Goal: Check status

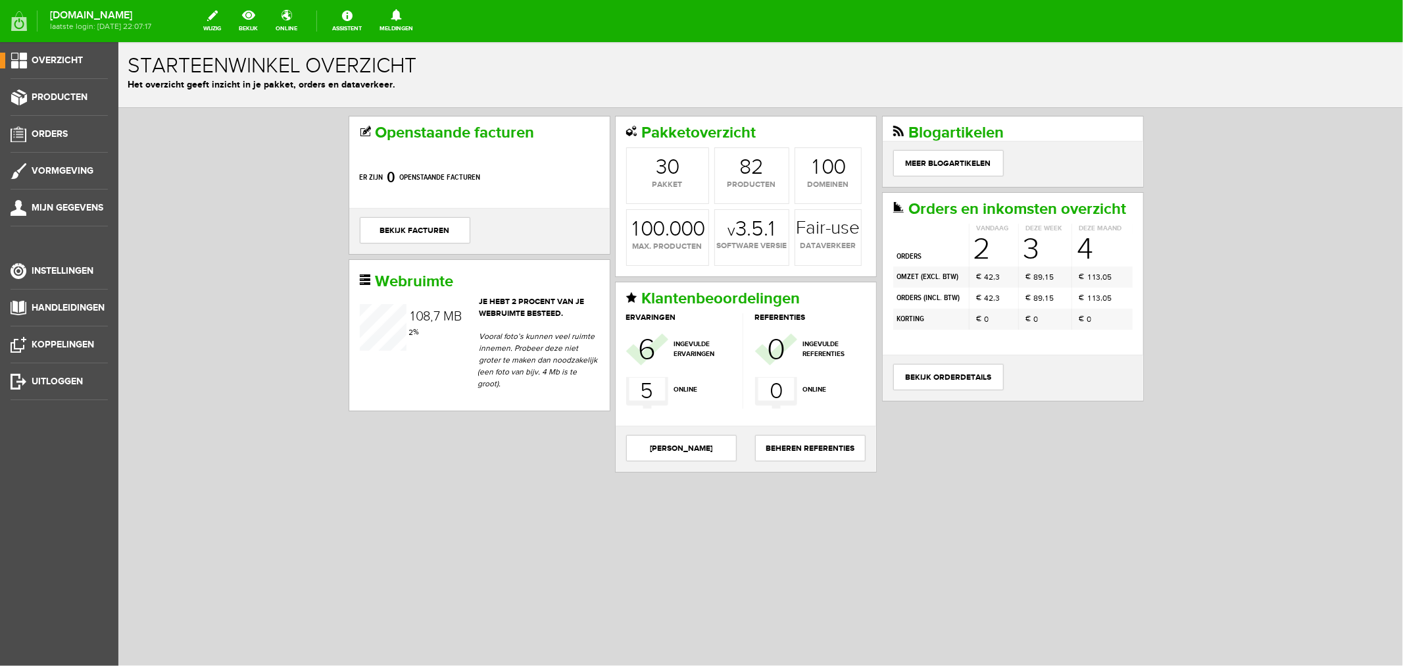
click at [421, 22] on link "Meldingen 0 Er zijn geen nieuwe meldingen." at bounding box center [396, 21] width 49 height 29
click at [915, 390] on link "bekijk orderdetails" at bounding box center [948, 376] width 111 height 26
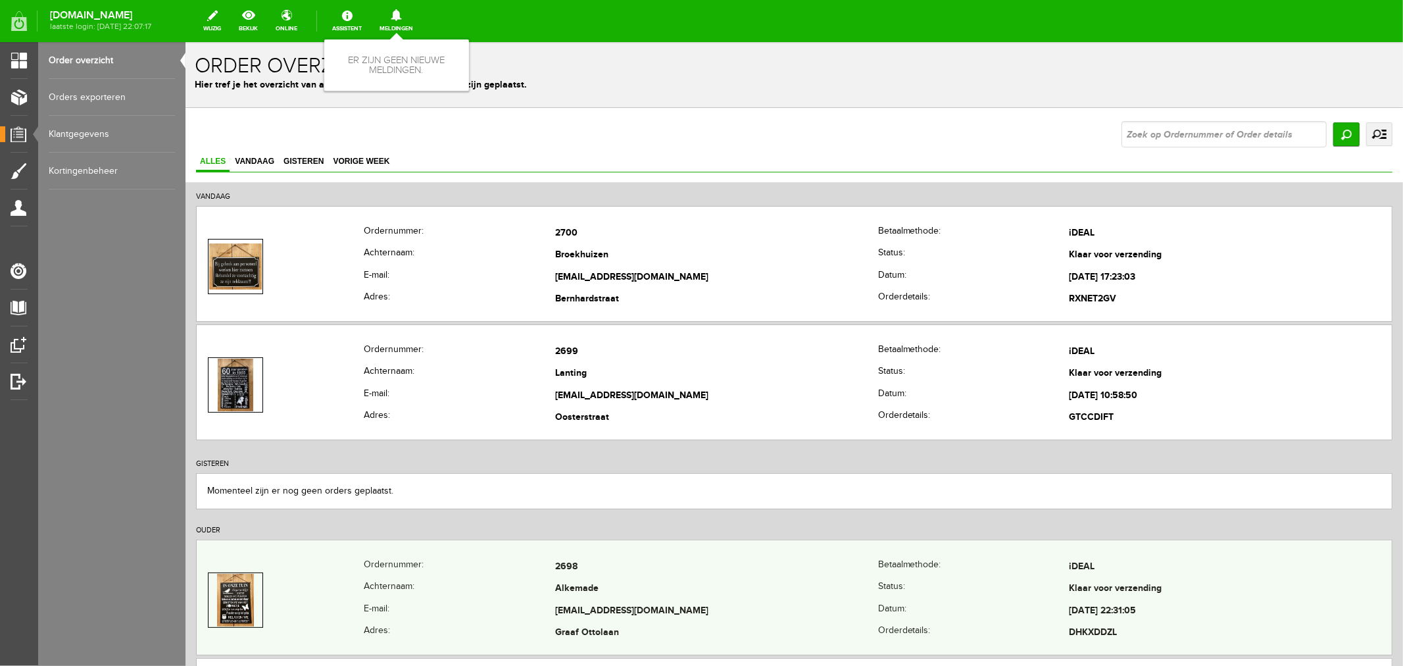
click at [561, 609] on td "[EMAIL_ADDRESS][DOMAIN_NAME]" at bounding box center [716, 610] width 323 height 22
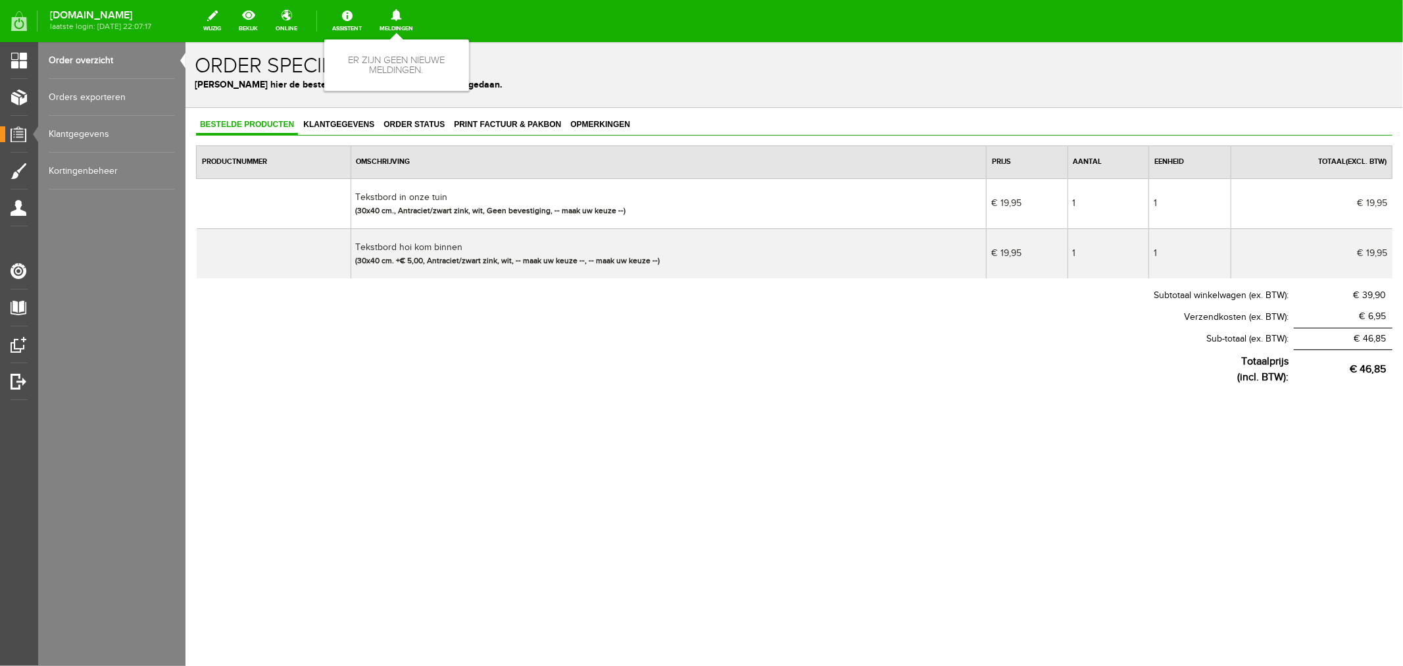
click at [417, 64] on li "Er zijn geen nieuwe meldingen." at bounding box center [396, 65] width 129 height 36
click at [353, 127] on link "Klantgegevens" at bounding box center [338, 124] width 79 height 19
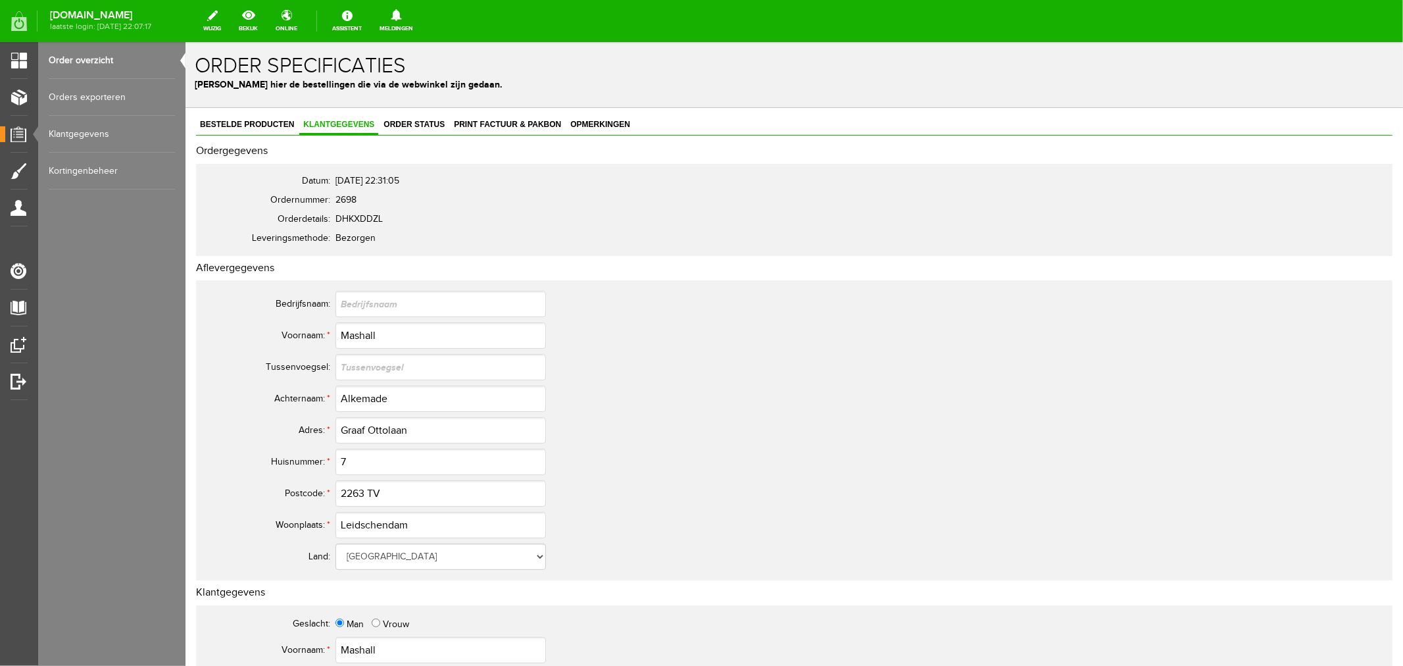
click at [91, 59] on link "Order overzicht" at bounding box center [112, 60] width 126 height 37
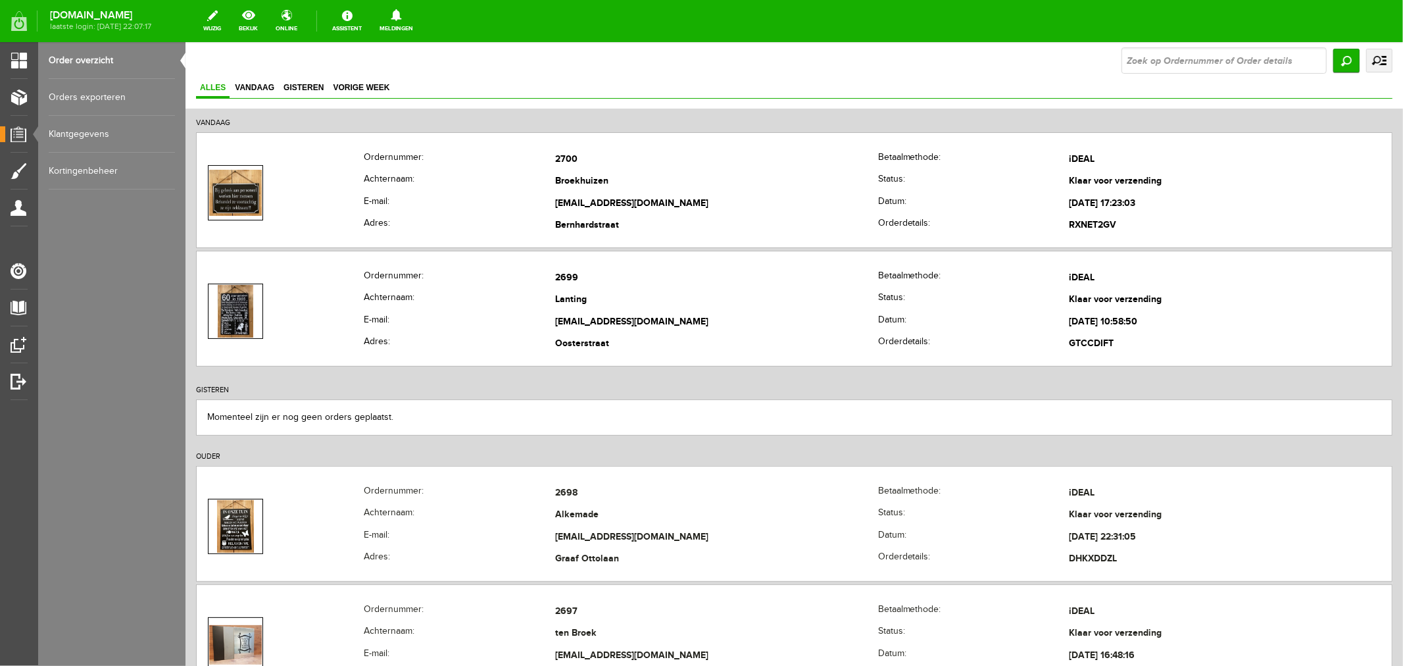
scroll to position [73, 0]
